Goal: Information Seeking & Learning: Learn about a topic

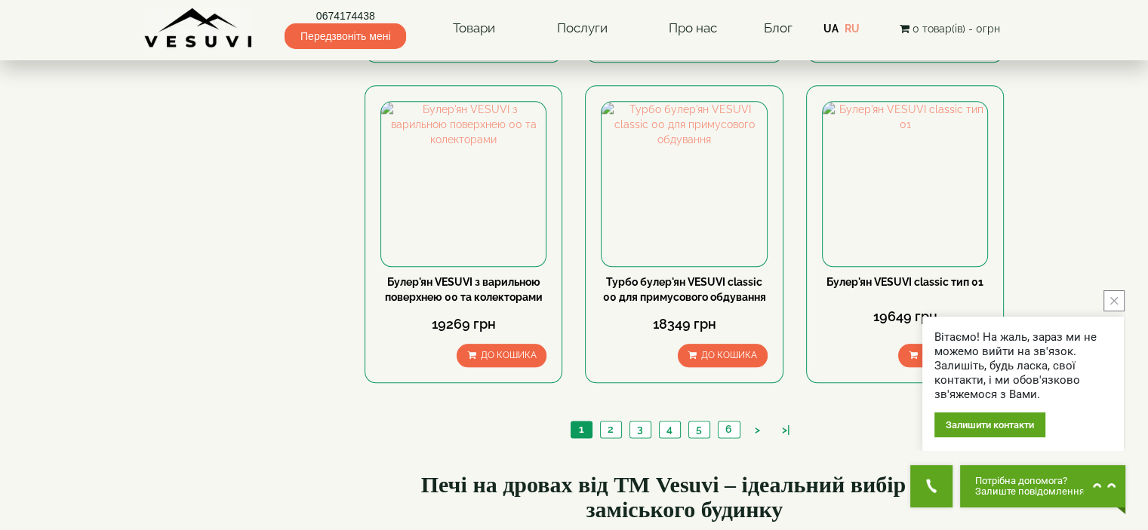
scroll to position [1735, 0]
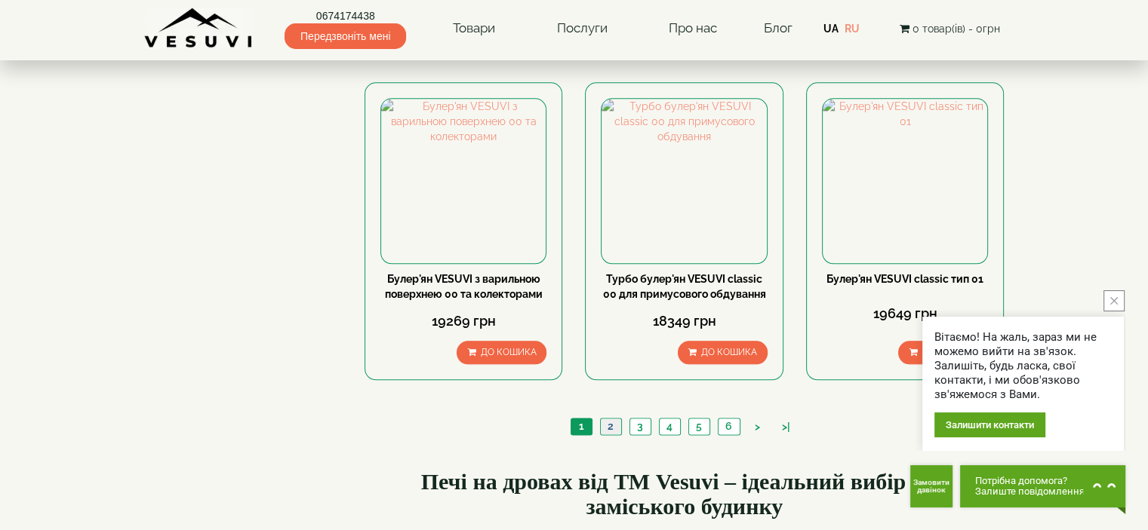
click at [610, 419] on link "2" at bounding box center [610, 427] width 21 height 16
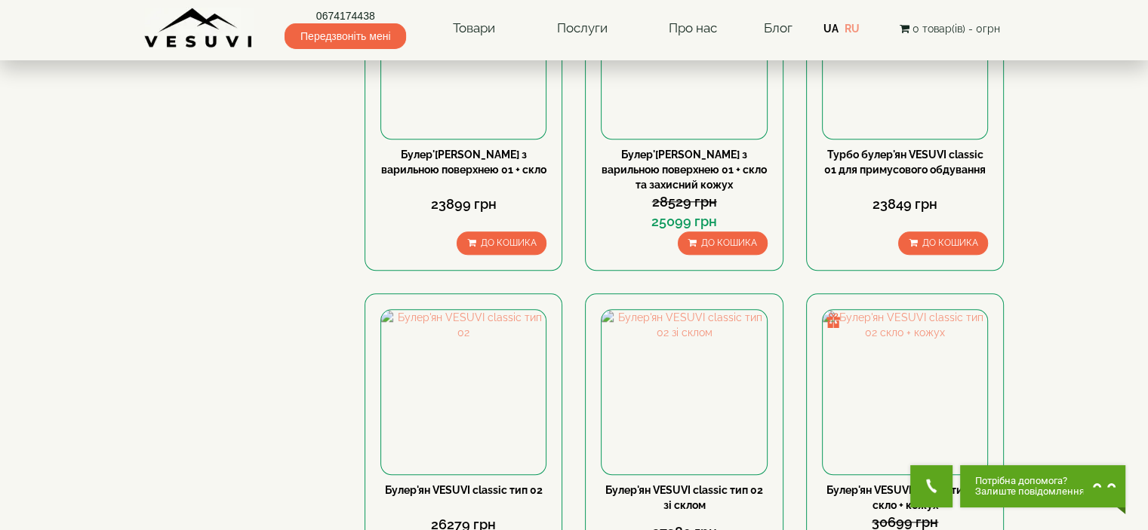
scroll to position [1735, 0]
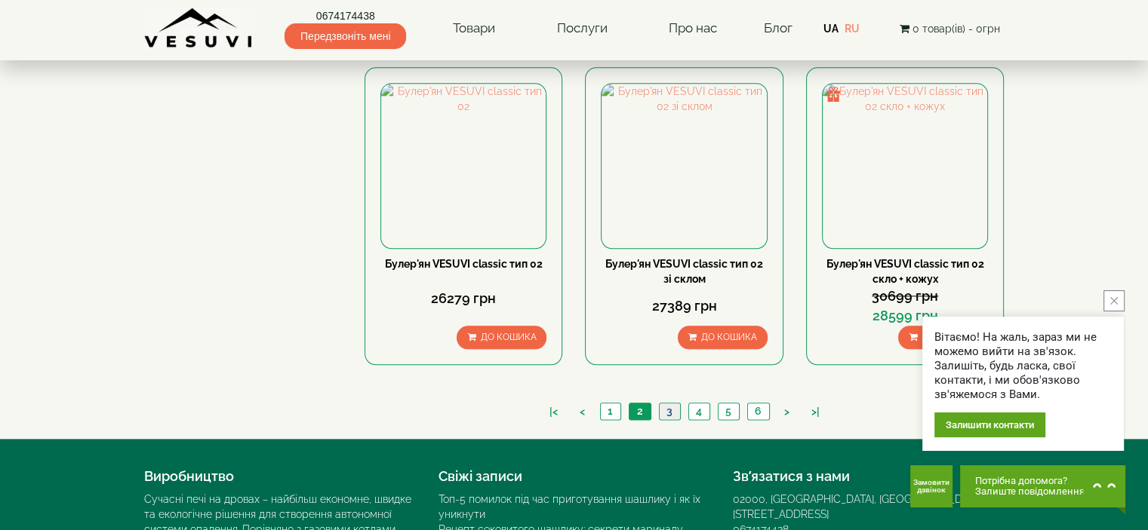
click at [672, 404] on link "3" at bounding box center [669, 412] width 21 height 16
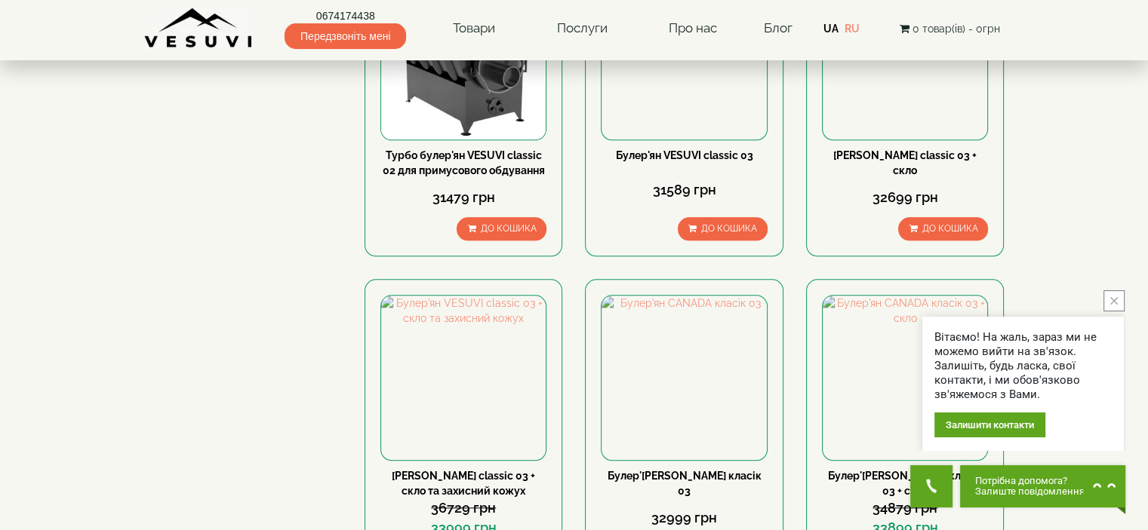
scroll to position [1784, 0]
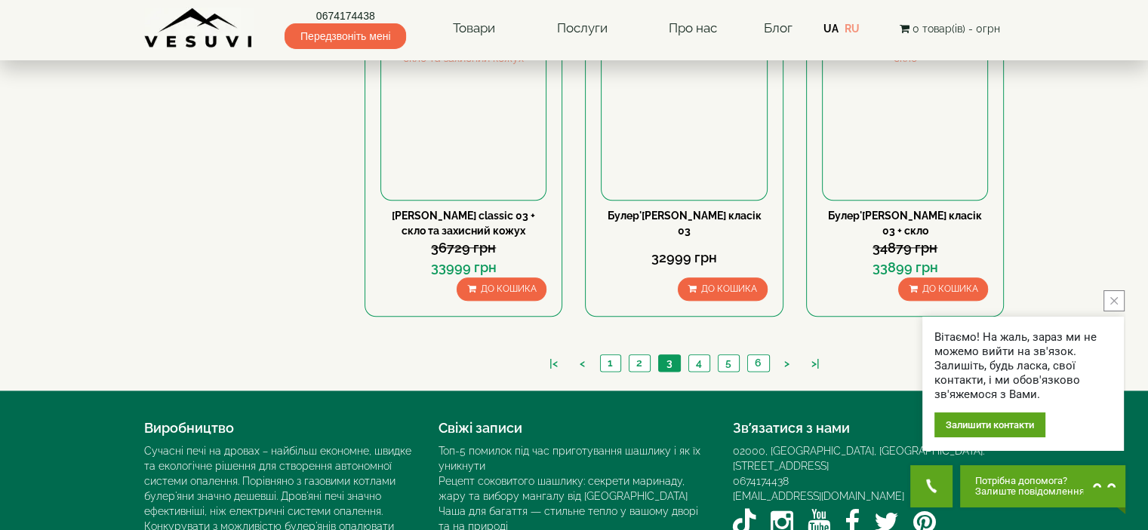
click at [1107, 298] on button "close button" at bounding box center [1113, 300] width 21 height 21
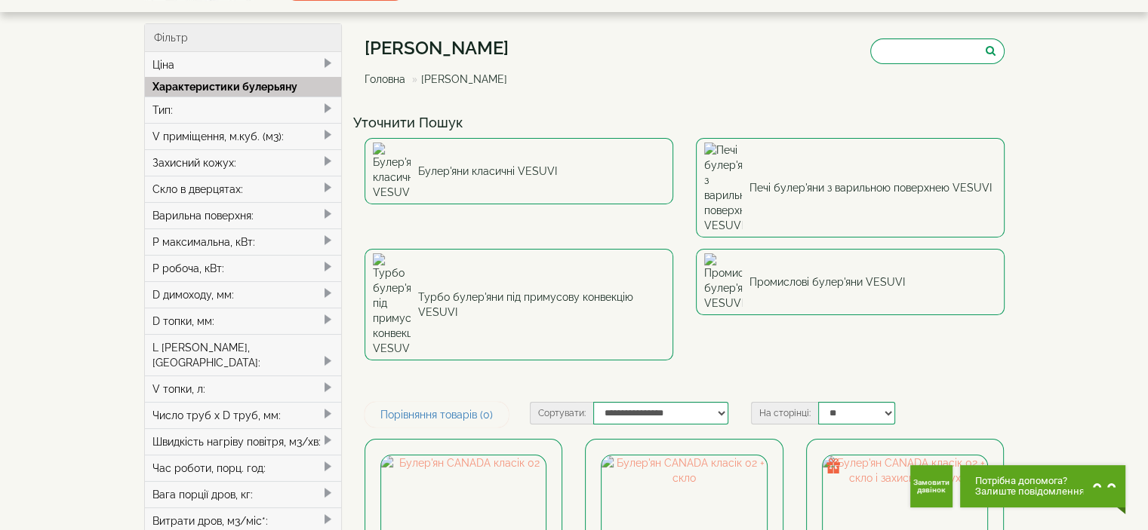
scroll to position [0, 0]
